Goal: Information Seeking & Learning: Learn about a topic

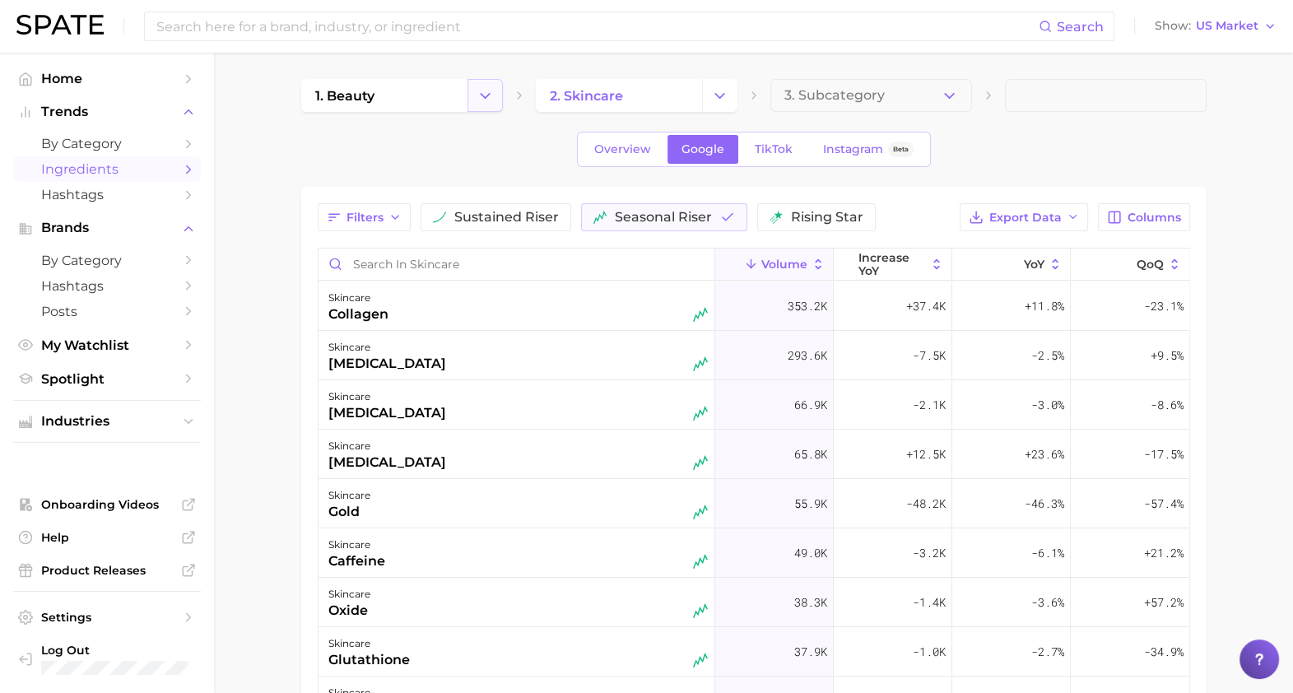
click at [481, 99] on icon "Change Category" at bounding box center [484, 95] width 17 height 17
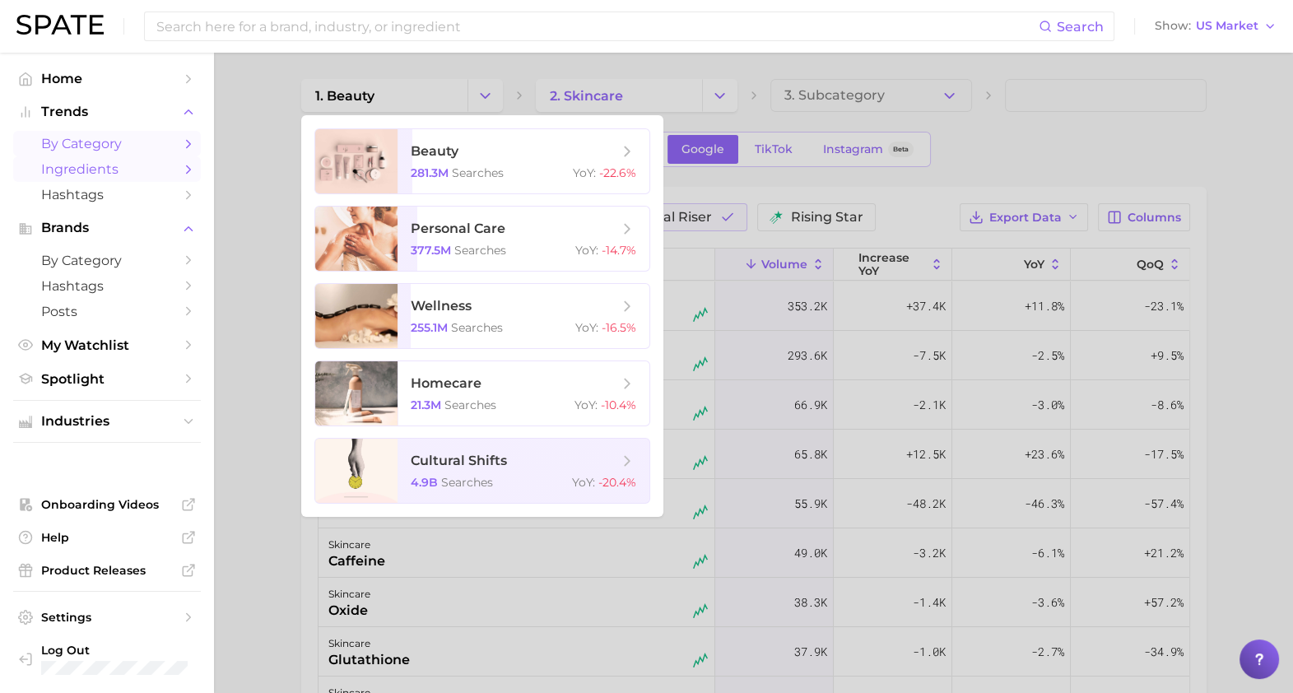
click at [128, 146] on span "by Category" at bounding box center [107, 144] width 132 height 16
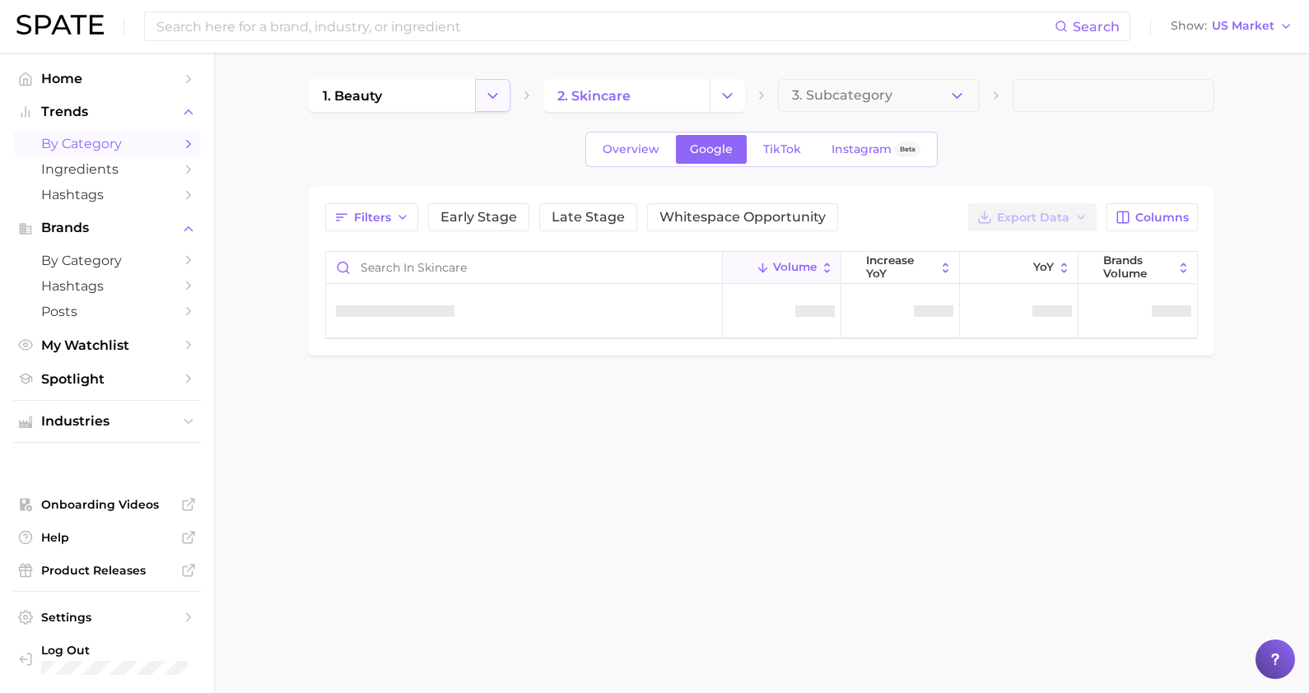
click at [490, 96] on icon "Change Category" at bounding box center [492, 95] width 17 height 17
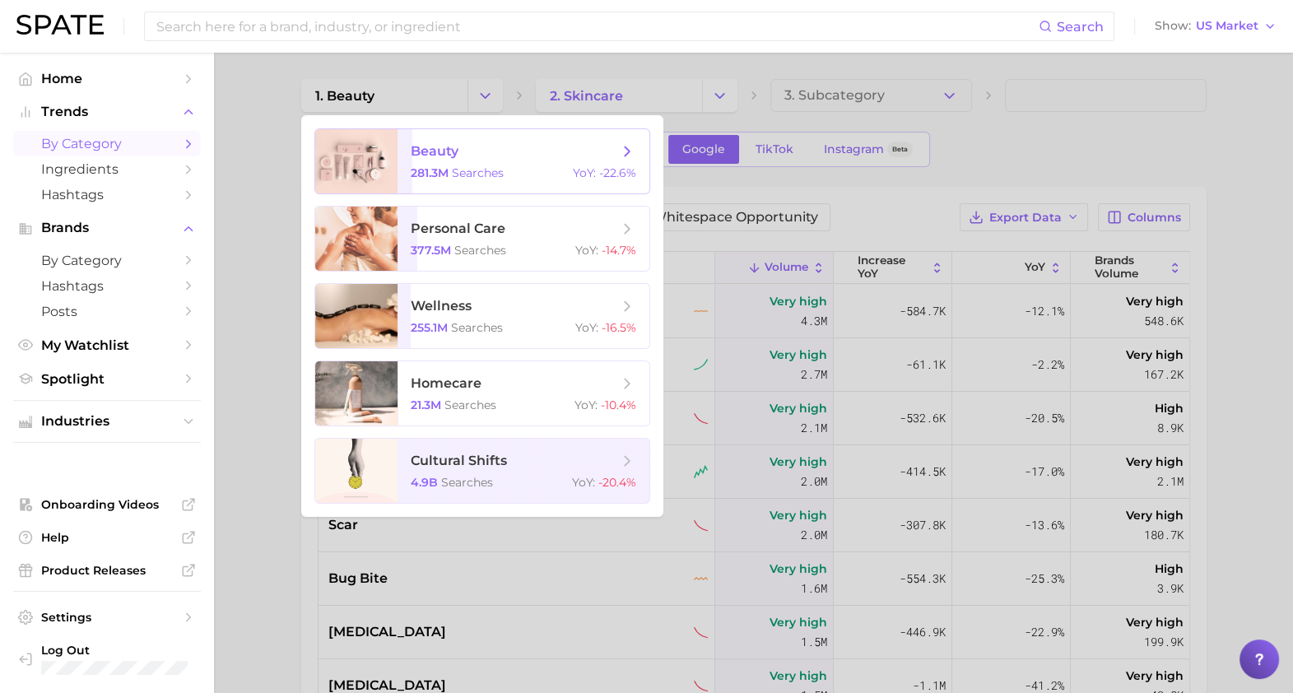
click at [441, 165] on span "beauty 281.3m searches YoY : -22.6%" at bounding box center [523, 161] width 252 height 64
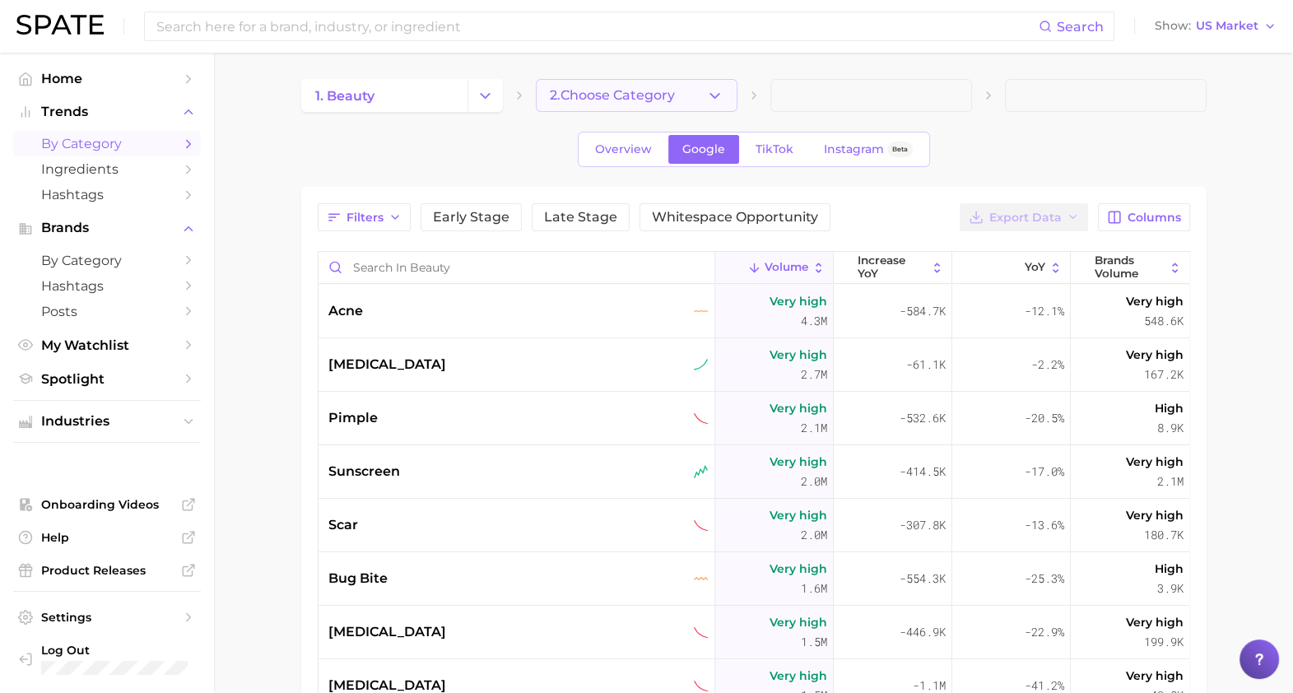
click at [685, 85] on button "2. Choose Category" at bounding box center [637, 95] width 202 height 33
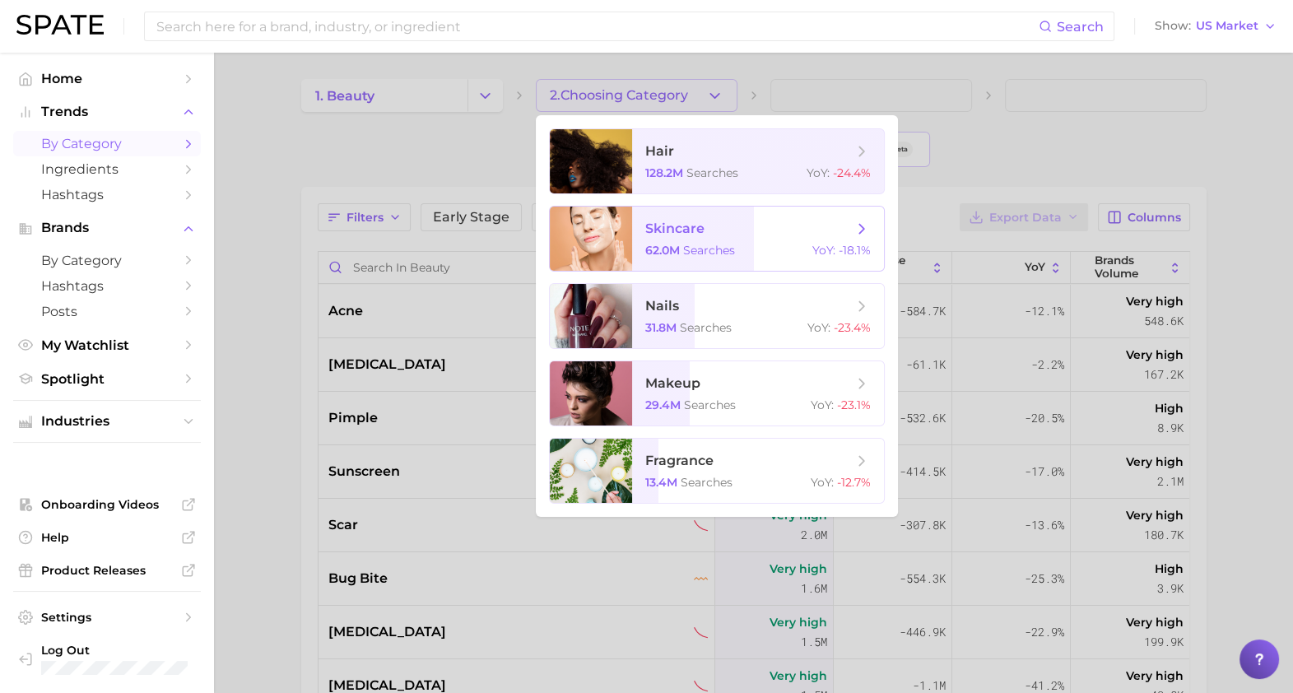
click at [700, 235] on span "skincare" at bounding box center [674, 229] width 59 height 16
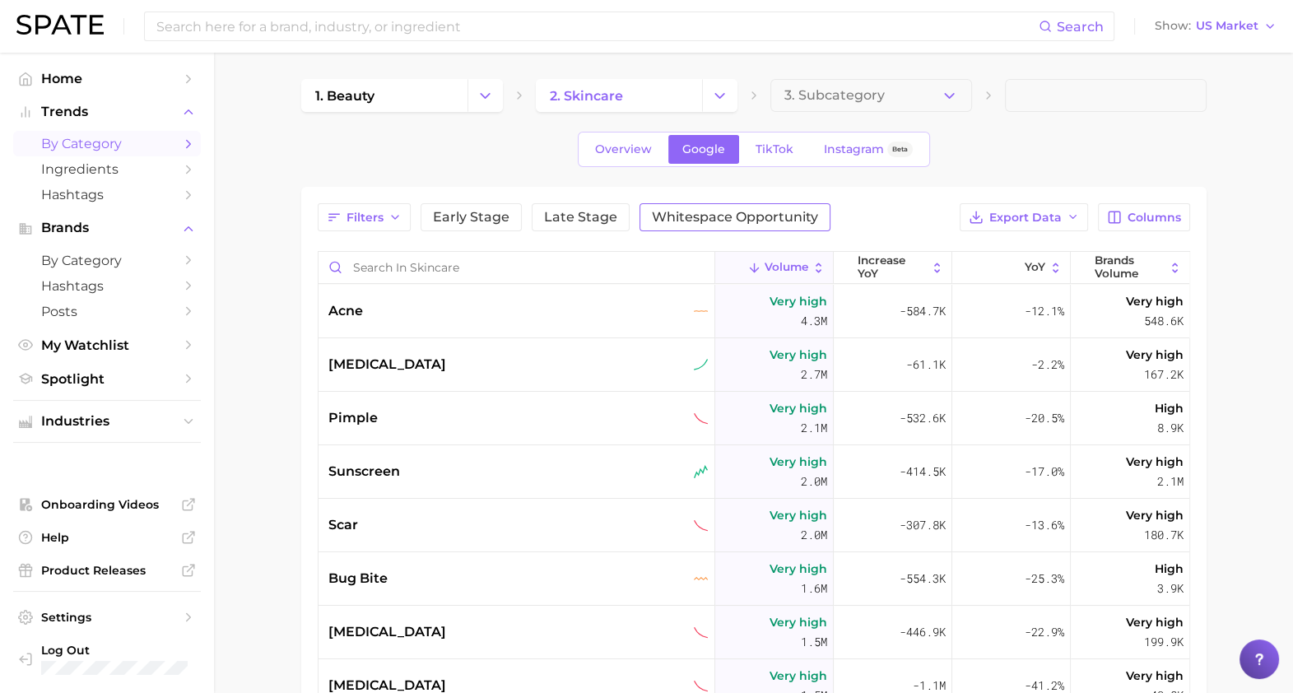
click at [671, 226] on button "Whitespace Opportunity" at bounding box center [734, 217] width 191 height 28
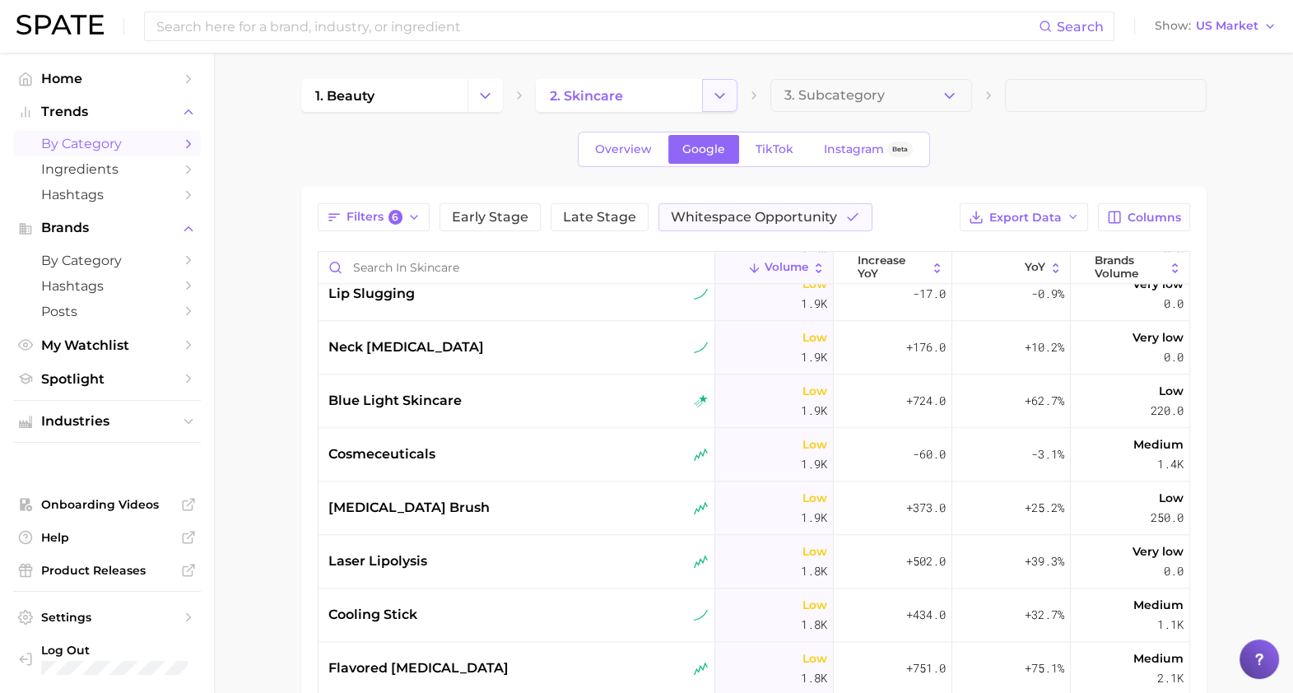
click at [723, 87] on icon "Change Category" at bounding box center [719, 95] width 17 height 17
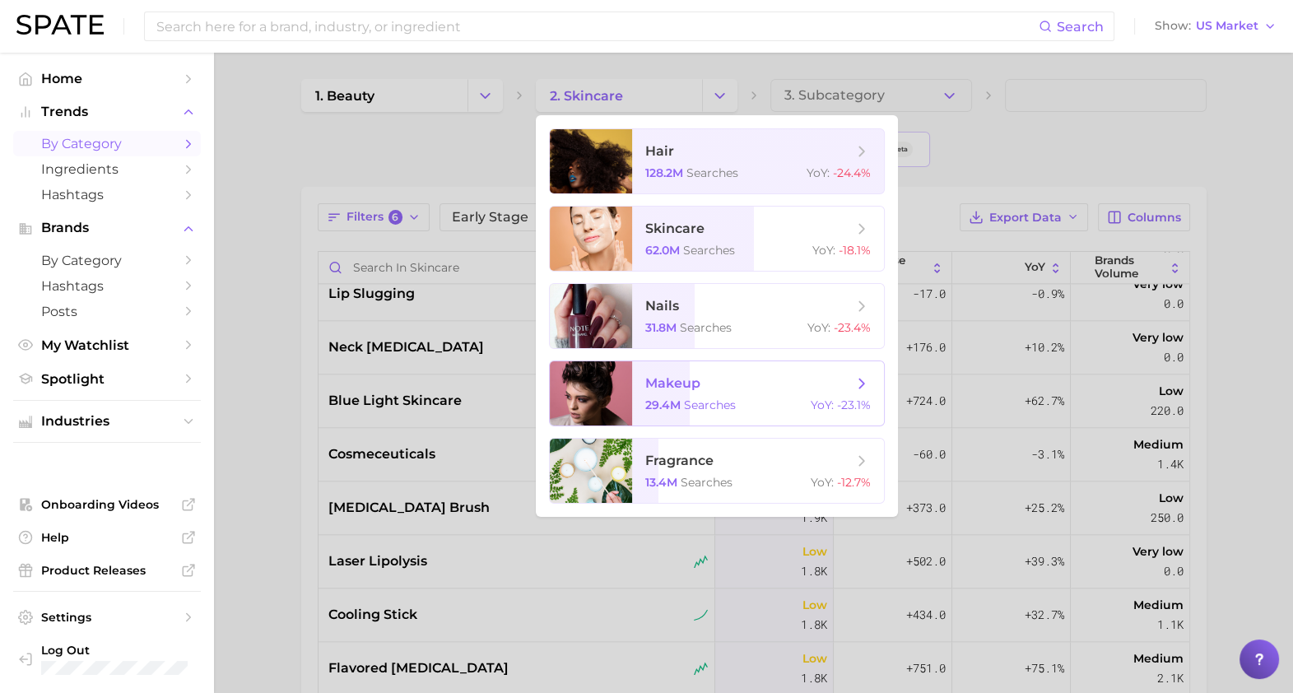
click at [708, 386] on span "makeup" at bounding box center [748, 383] width 207 height 18
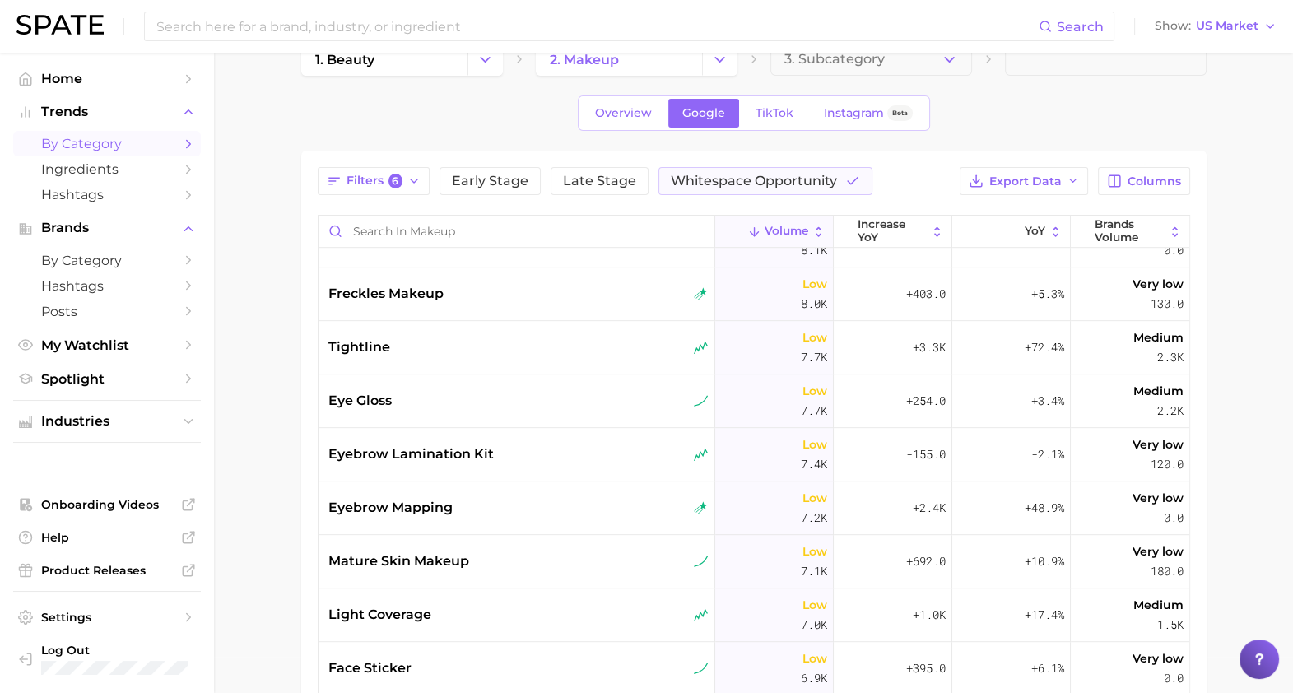
scroll to position [1372, 0]
